Goal: Check status

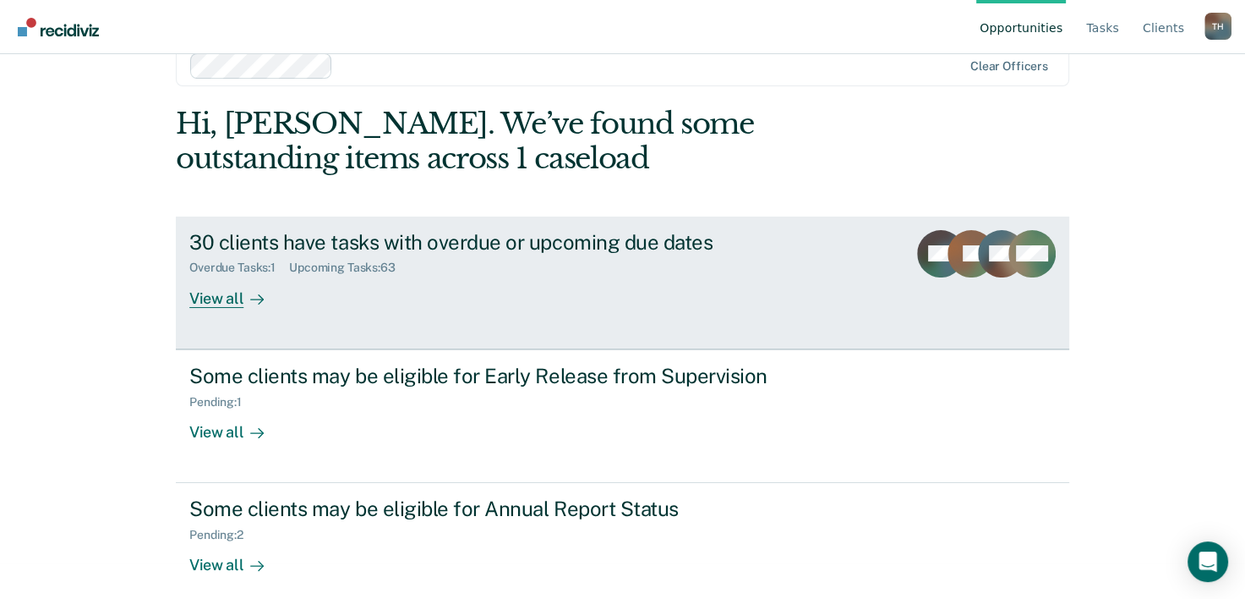
scroll to position [52, 0]
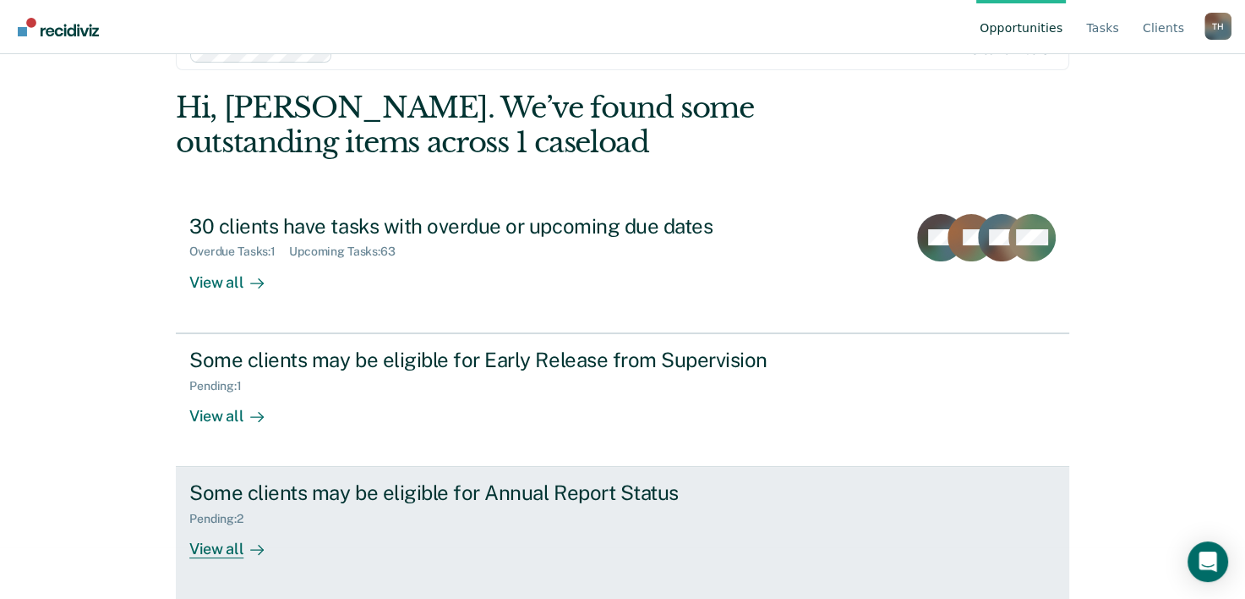
click at [220, 544] on div "View all" at bounding box center [236, 542] width 95 height 33
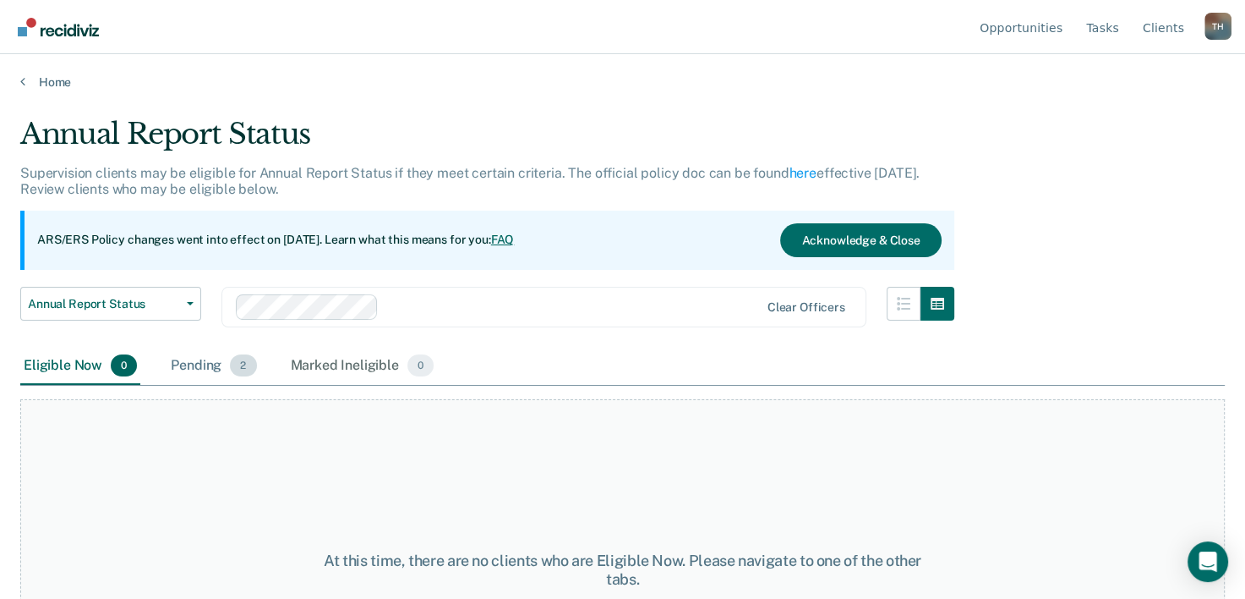
click at [193, 365] on div "Pending 2" at bounding box center [213, 365] width 92 height 37
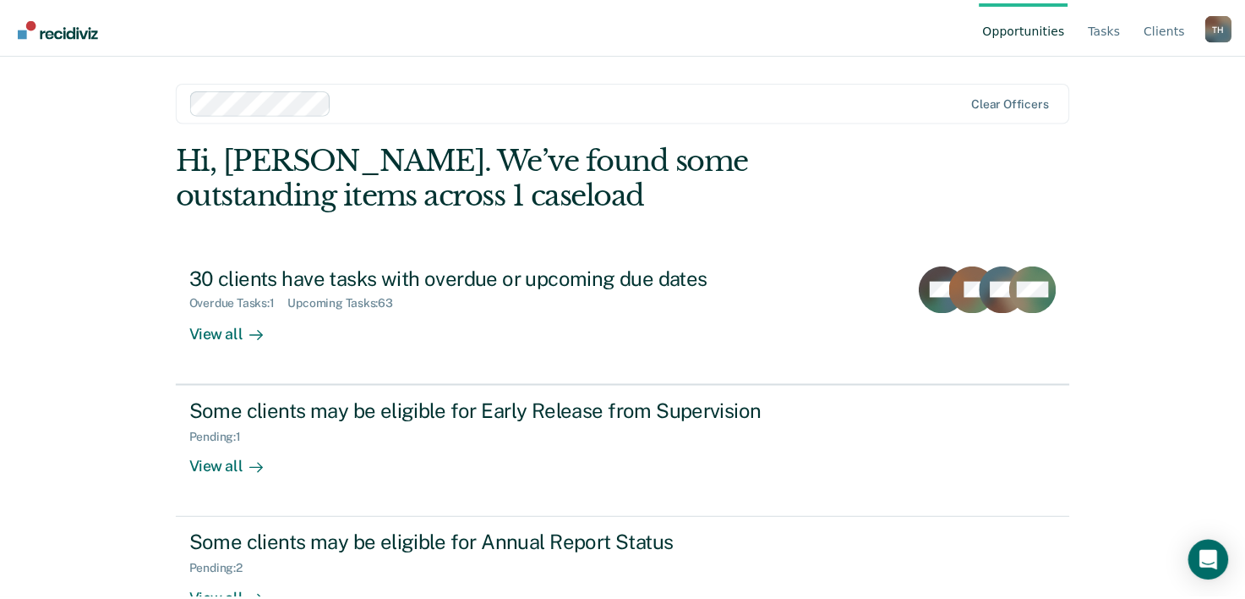
scroll to position [52, 0]
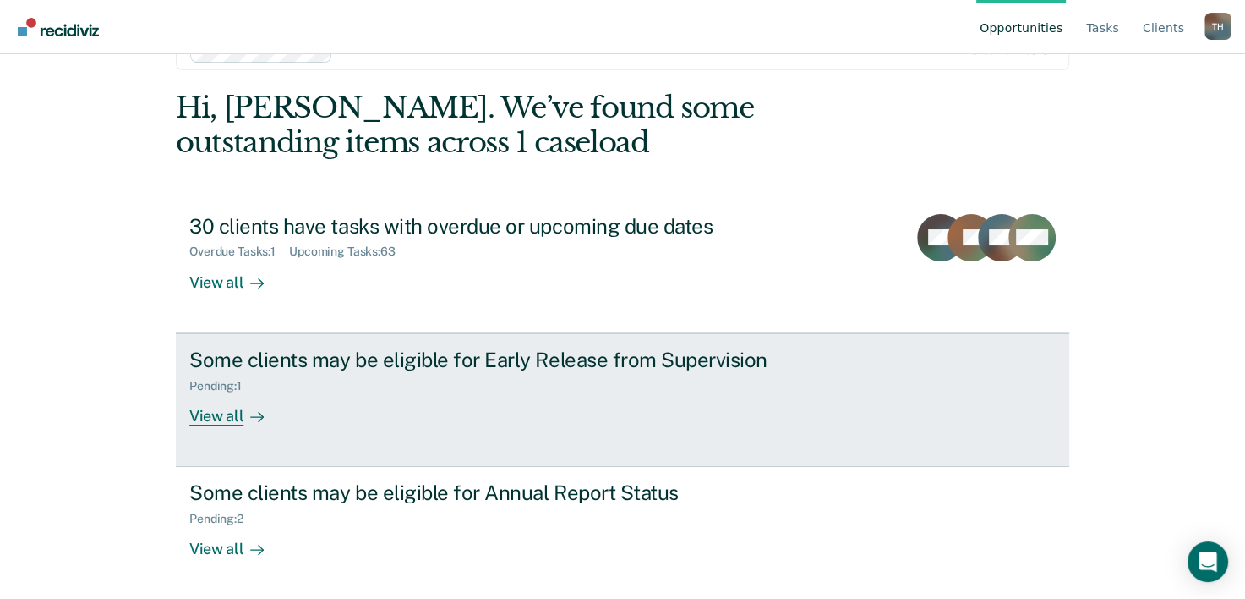
click at [215, 412] on div "View all" at bounding box center [236, 408] width 95 height 33
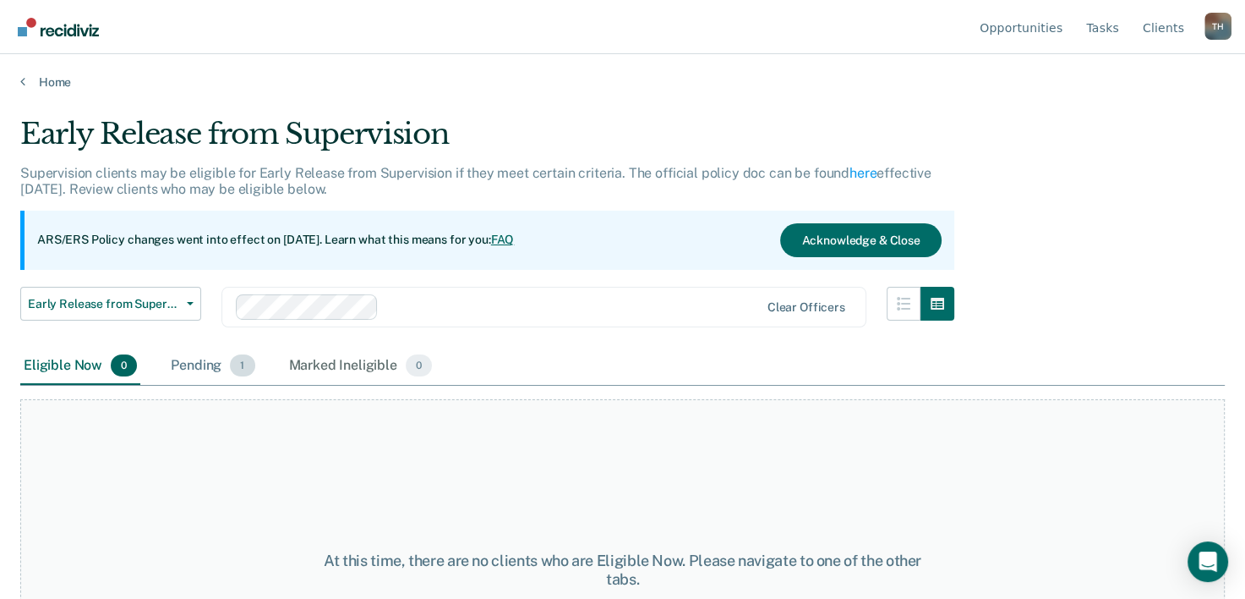
click at [205, 362] on div "Pending 1" at bounding box center [212, 365] width 90 height 37
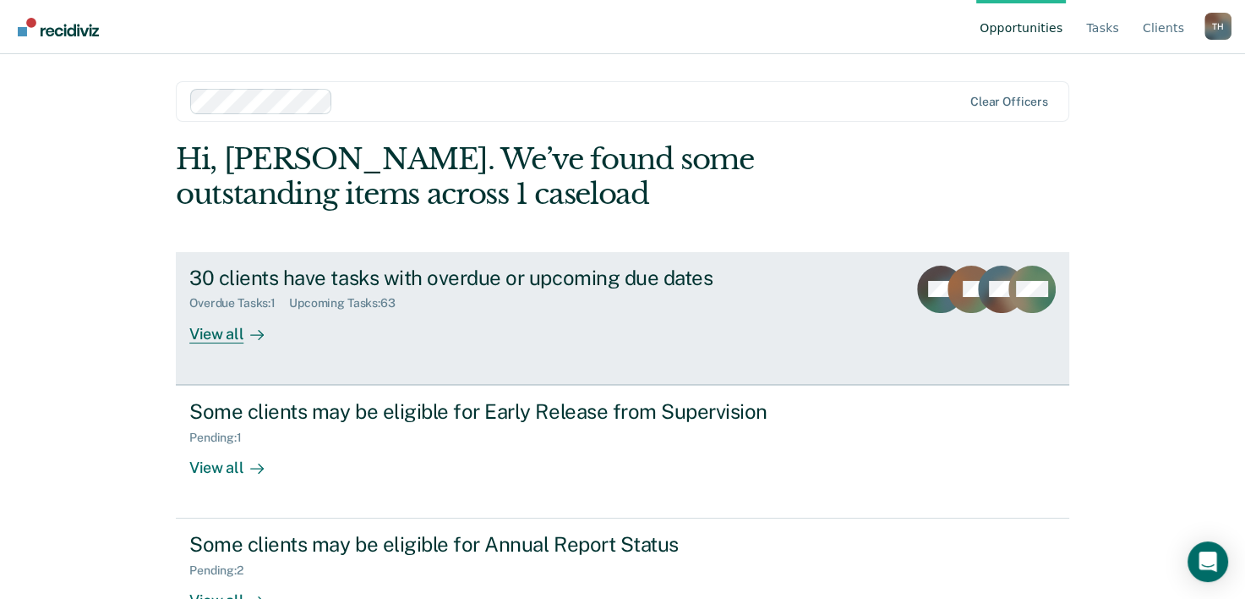
click at [195, 338] on div "View all" at bounding box center [236, 326] width 95 height 33
